Goal: Task Accomplishment & Management: Manage account settings

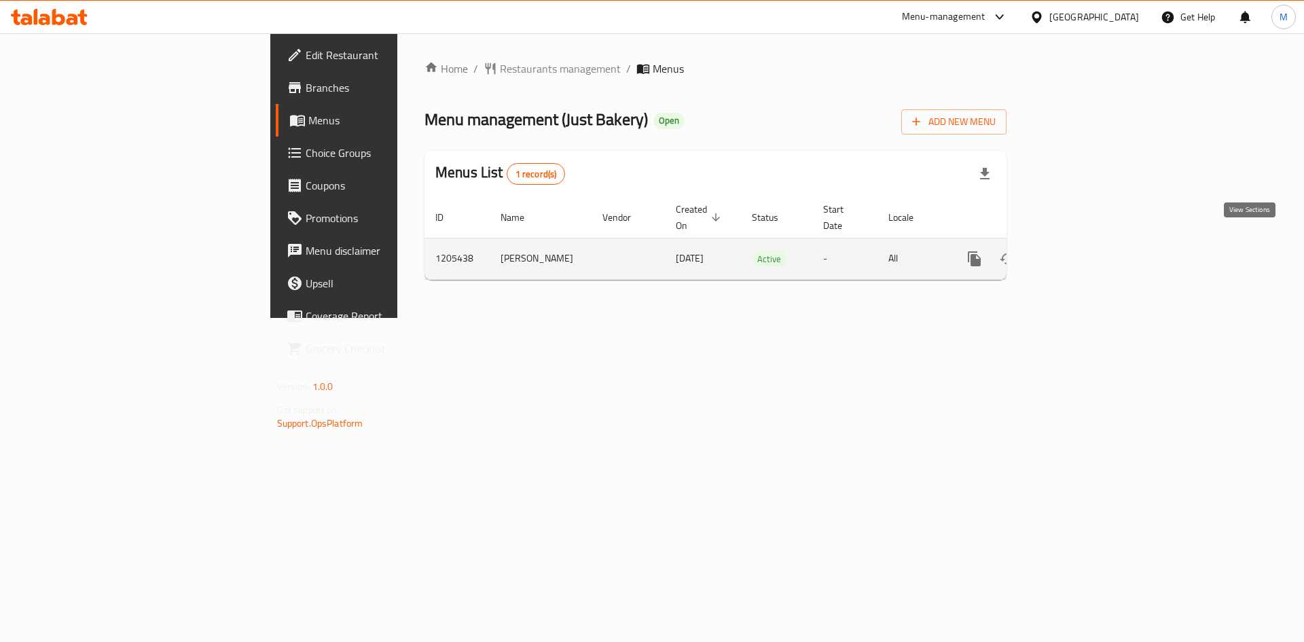
click at [1081, 251] on icon "enhanced table" at bounding box center [1073, 259] width 16 height 16
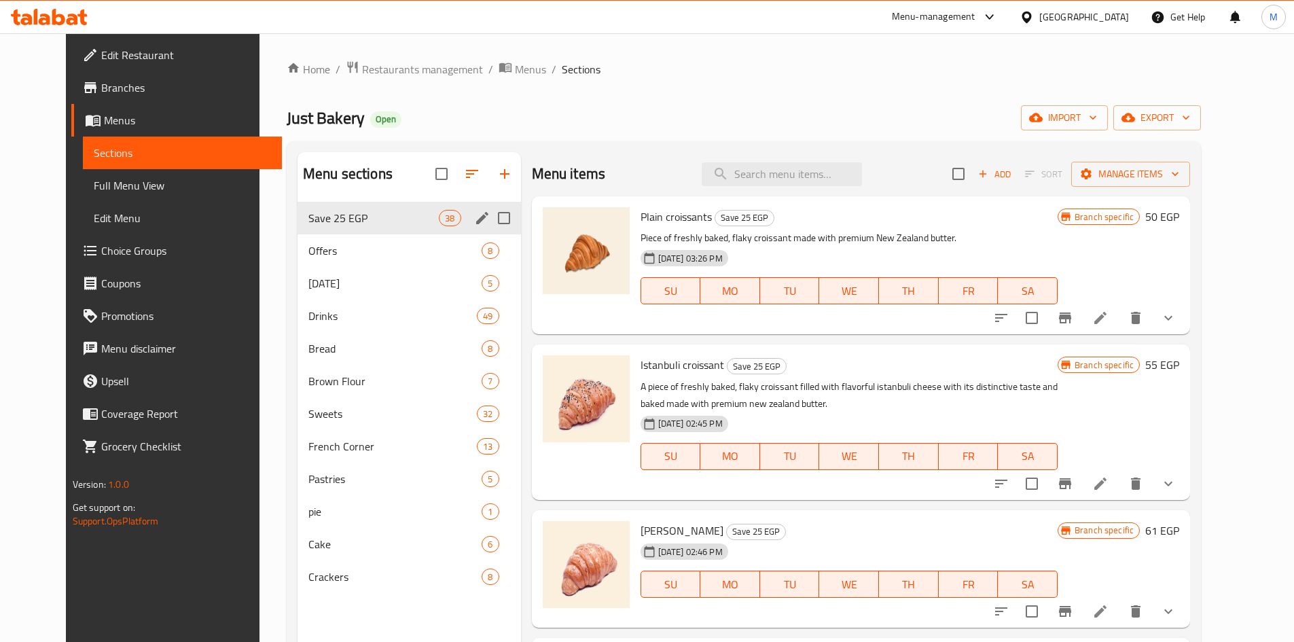
click at [324, 228] on div "Save 25 EGP 38" at bounding box center [410, 218] width 224 height 33
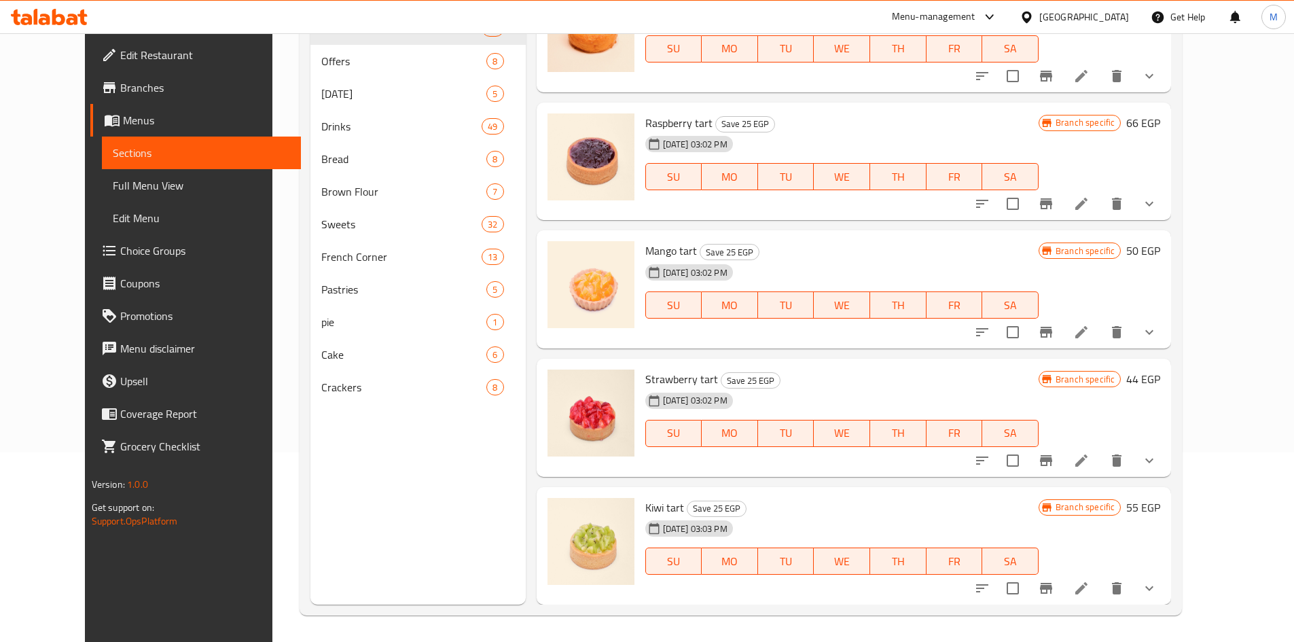
scroll to position [190, 0]
click at [658, 273] on span "[DATE] 03:02 PM" at bounding box center [695, 272] width 75 height 13
drag, startPoint x: 645, startPoint y: 273, endPoint x: 709, endPoint y: 272, distance: 63.9
click at [709, 272] on span "[DATE] 03:02 PM" at bounding box center [695, 272] width 75 height 13
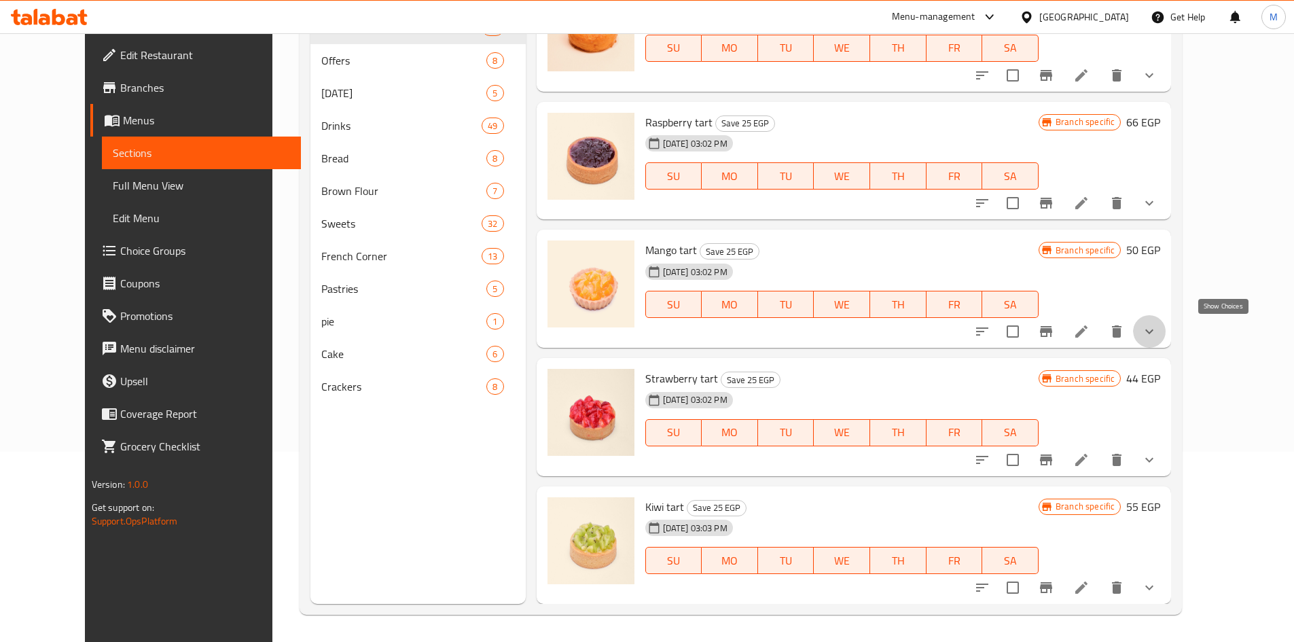
click at [1158, 330] on icon "show more" at bounding box center [1149, 331] width 16 height 16
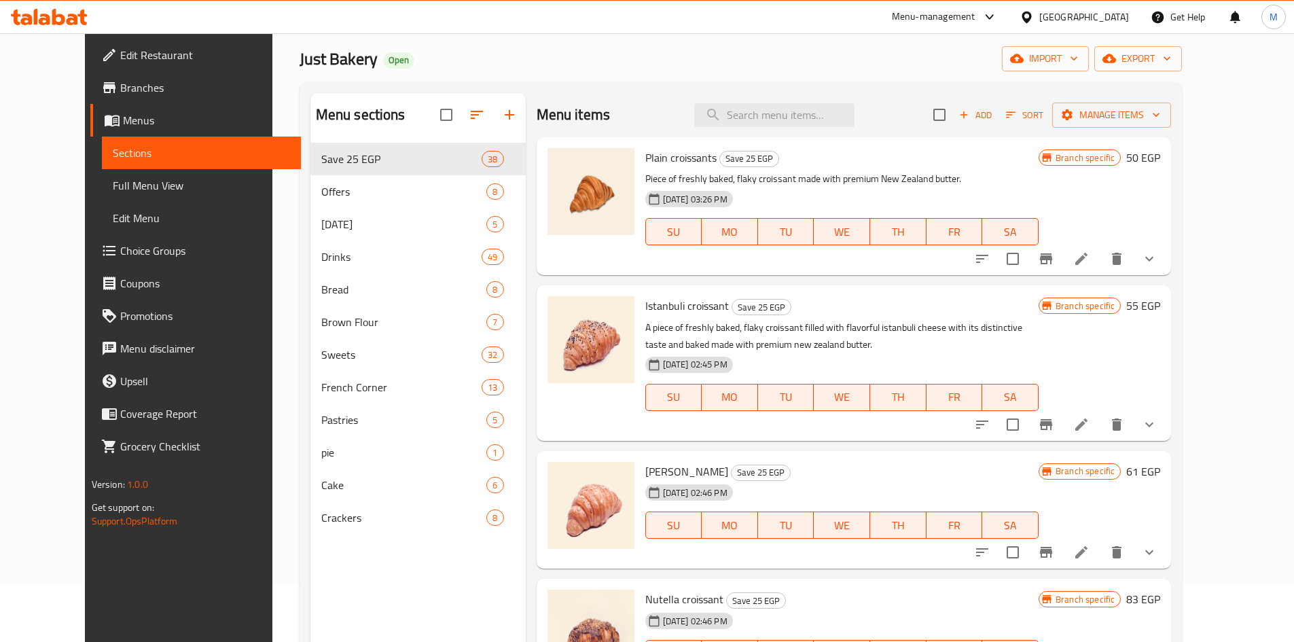
scroll to position [0, 0]
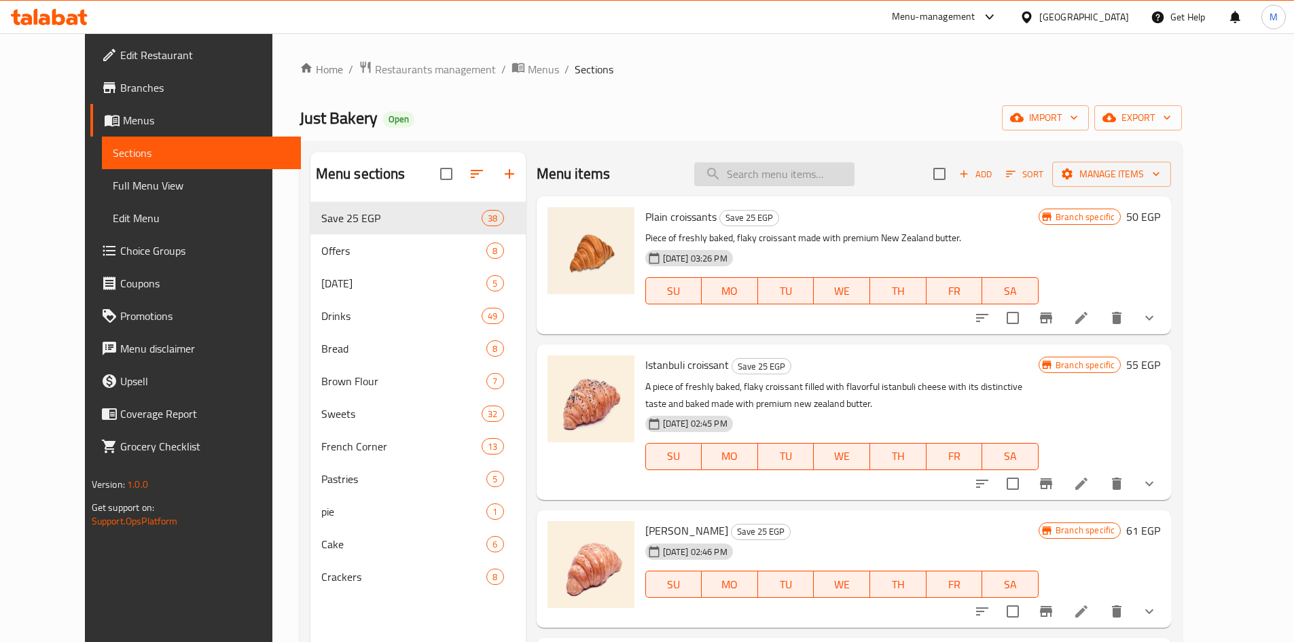
click at [793, 175] on input "search" at bounding box center [774, 174] width 160 height 24
paste input "Plain croissants"
type input "Plain croissants"
click at [120, 90] on span "Branches" at bounding box center [205, 87] width 170 height 16
